Goal: Information Seeking & Learning: Learn about a topic

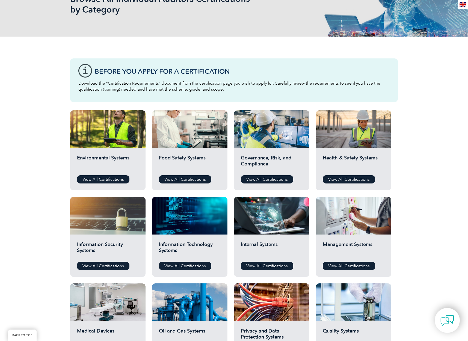
scroll to position [98, 0]
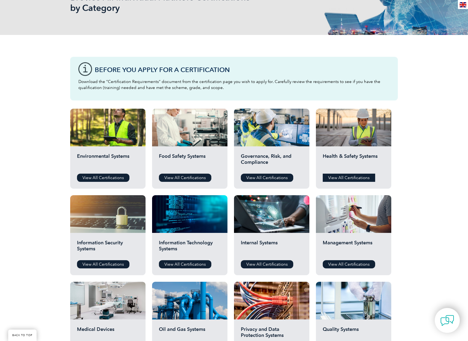
click at [340, 177] on link "View All Certifications" at bounding box center [348, 178] width 52 height 8
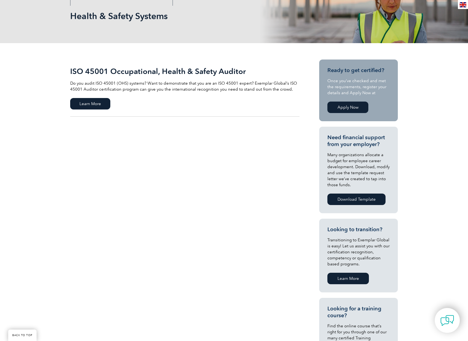
scroll to position [78, 0]
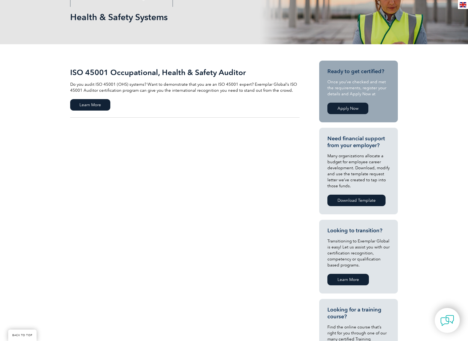
click at [344, 113] on link "Apply Now" at bounding box center [347, 108] width 41 height 11
click at [95, 105] on span "Learn More" at bounding box center [90, 104] width 40 height 11
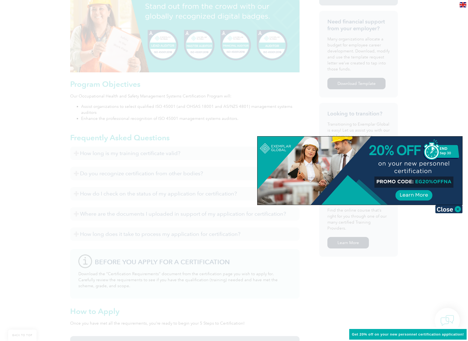
scroll to position [242, 0]
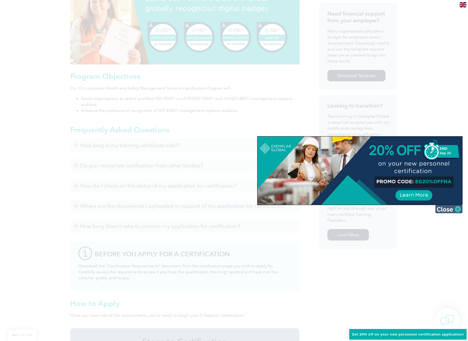
click at [447, 208] on img at bounding box center [448, 209] width 27 height 8
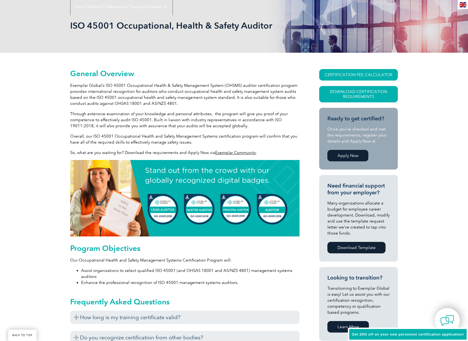
scroll to position [69, 0]
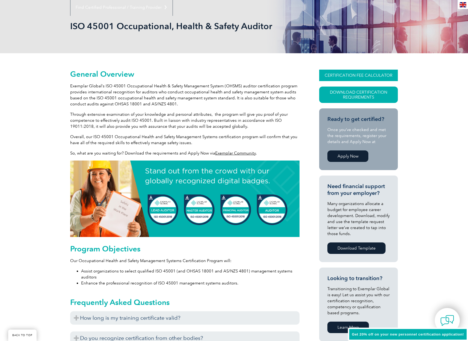
click at [354, 75] on link "CERTIFICATION FEE CALCULATOR" at bounding box center [358, 75] width 79 height 11
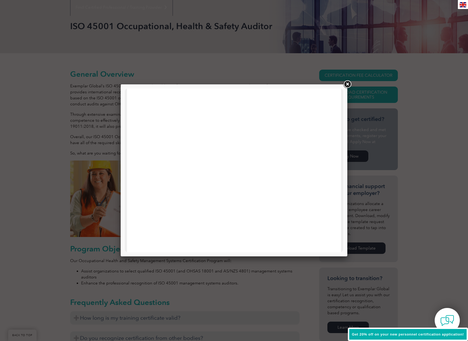
scroll to position [260, 0]
click at [348, 84] on link at bounding box center [347, 84] width 10 height 10
